Goal: Task Accomplishment & Management: Use online tool/utility

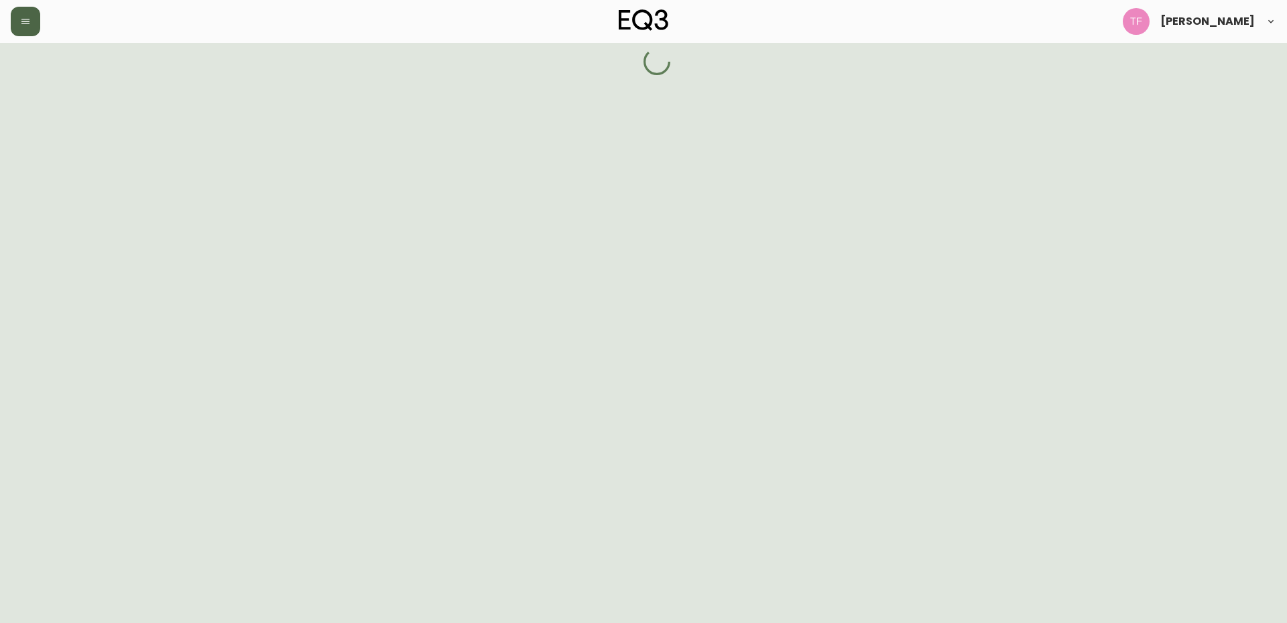
click at [30, 17] on icon "button" at bounding box center [25, 21] width 11 height 11
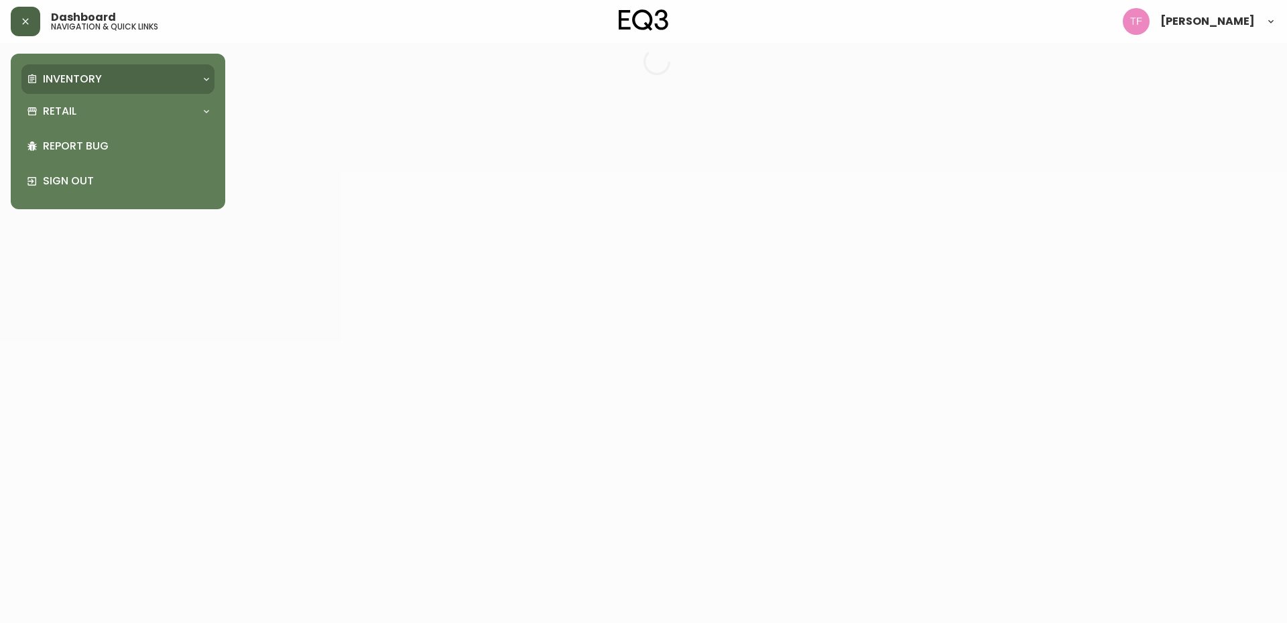
click at [104, 73] on div "Inventory" at bounding box center [111, 79] width 169 height 15
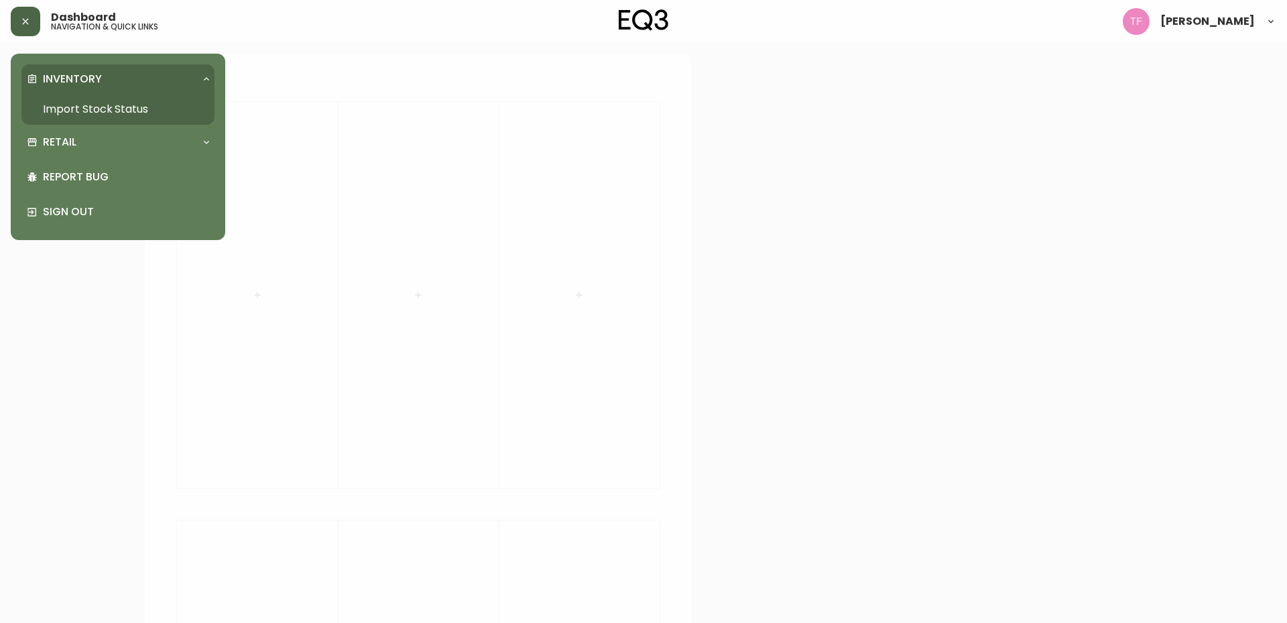
click at [106, 111] on link "Import Stock Status" at bounding box center [117, 109] width 193 height 31
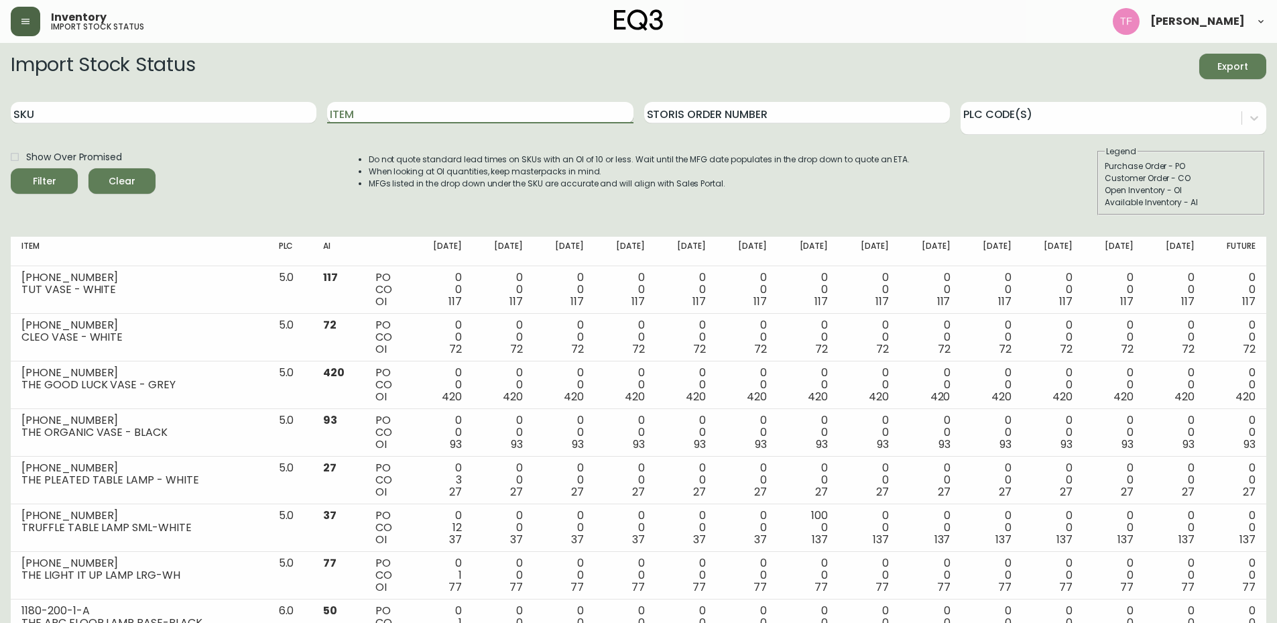
click at [467, 110] on input "Item" at bounding box center [480, 112] width 306 height 21
type input "kacia"
click at [11, 168] on button "Filter" at bounding box center [44, 180] width 67 height 25
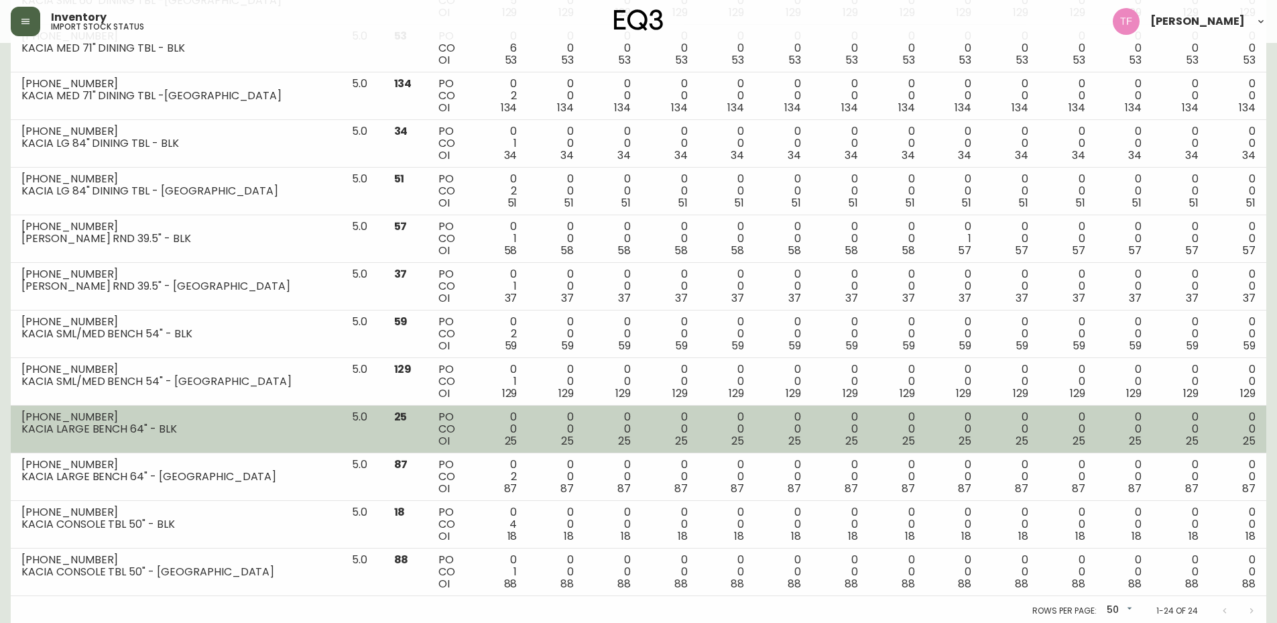
scroll to position [815, 0]
